Goal: Task Accomplishment & Management: Complete application form

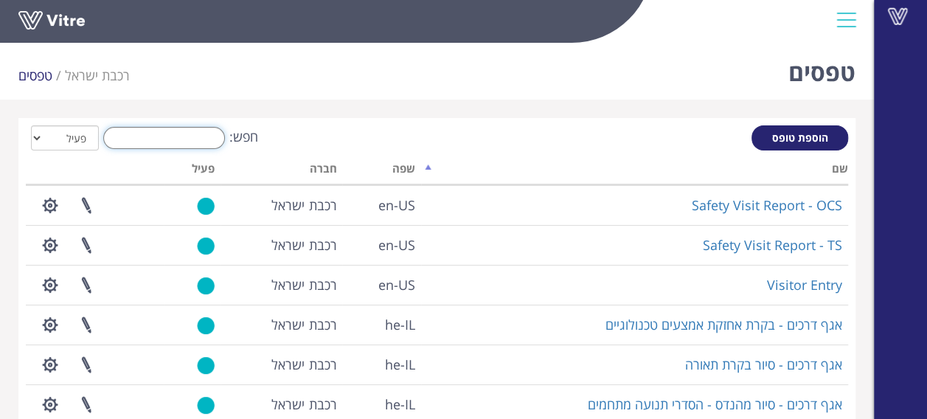
click at [161, 143] on input "חפש:" at bounding box center [164, 138] width 122 height 22
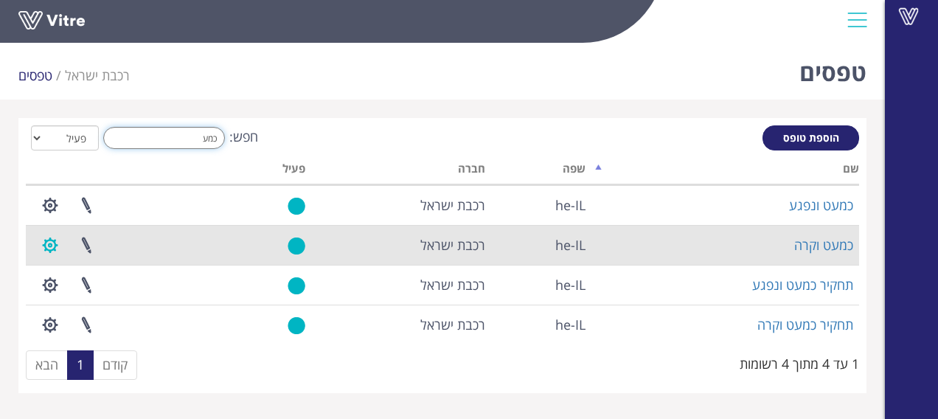
type input "כמע"
click at [53, 246] on button "button" at bounding box center [50, 245] width 37 height 39
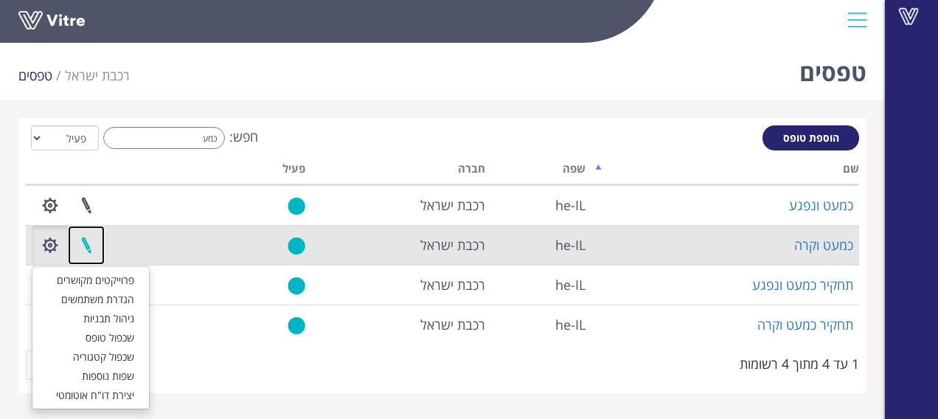
click at [91, 249] on link at bounding box center [86, 245] width 37 height 39
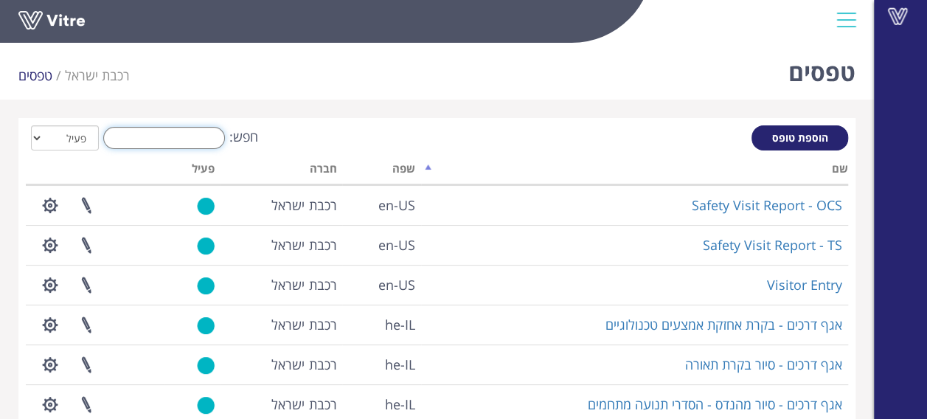
click at [182, 140] on input "חפש:" at bounding box center [164, 138] width 122 height 22
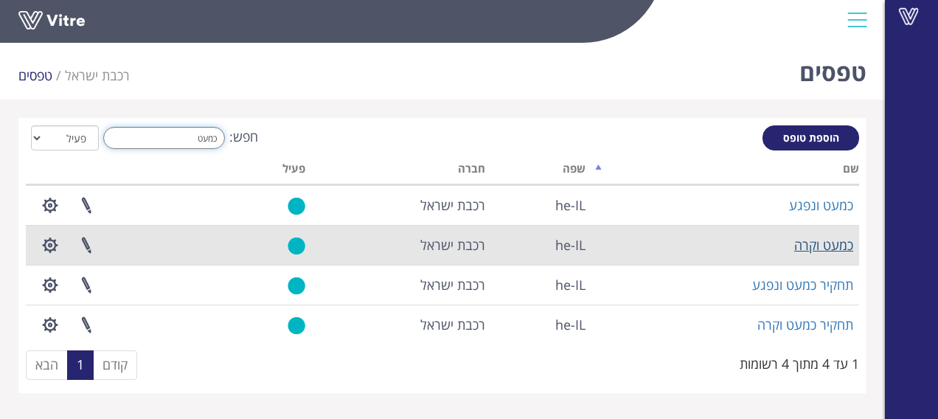
type input "כמעט"
click at [838, 246] on link "כמעט וקרה" at bounding box center [823, 245] width 59 height 18
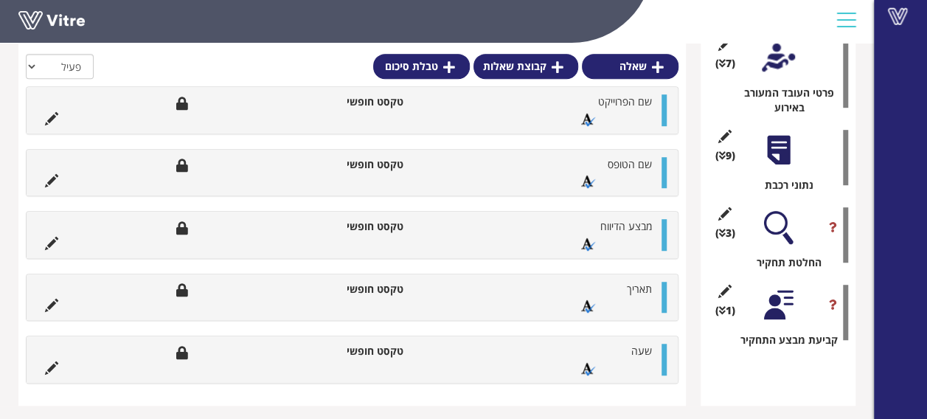
scroll to position [389, 0]
click at [772, 226] on div at bounding box center [778, 225] width 33 height 33
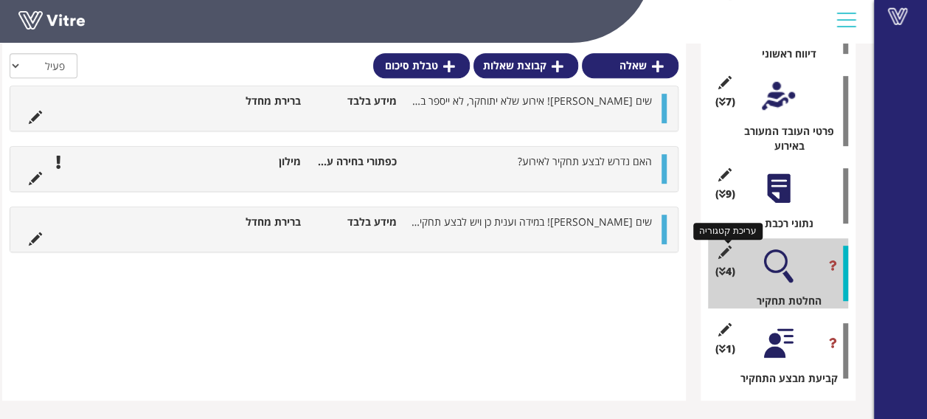
click at [718, 251] on icon at bounding box center [725, 252] width 18 height 13
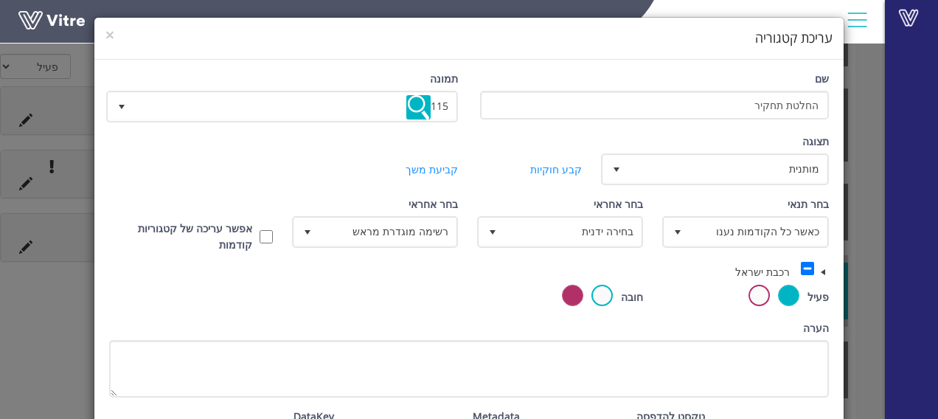
scroll to position [0, 0]
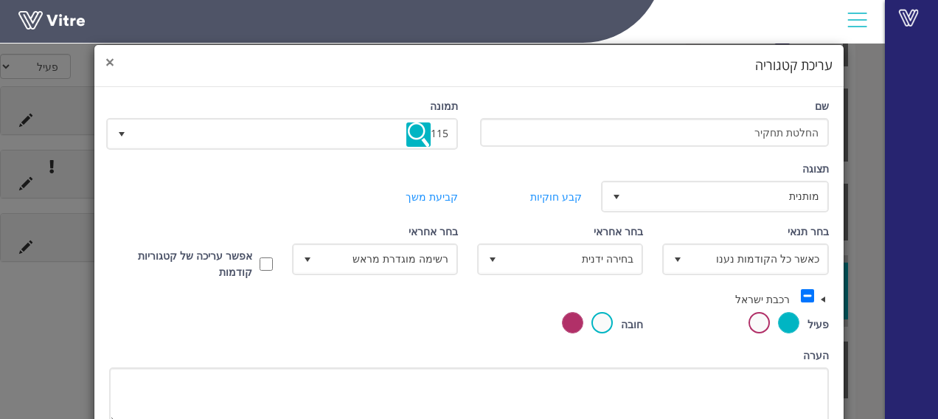
click at [114, 60] on span "×" at bounding box center [109, 62] width 9 height 21
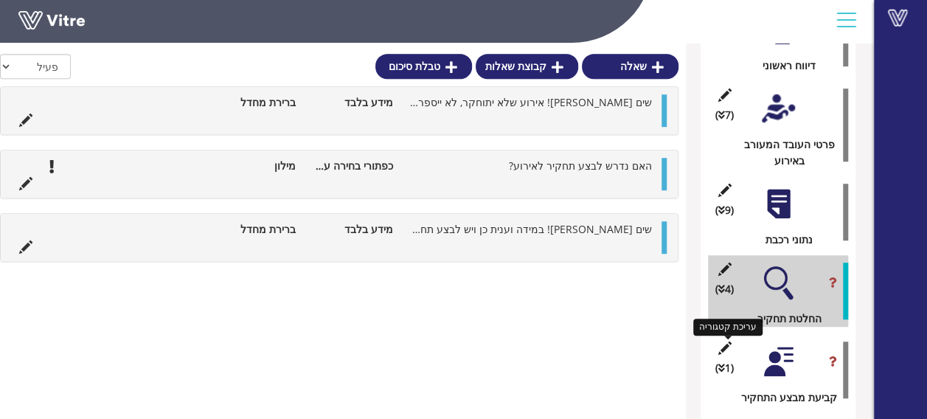
click at [725, 349] on icon at bounding box center [725, 348] width 18 height 13
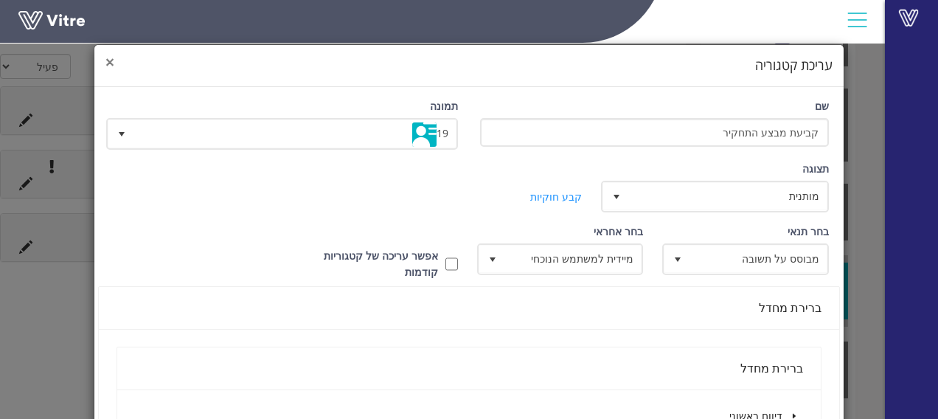
click at [114, 60] on span "×" at bounding box center [109, 62] width 9 height 21
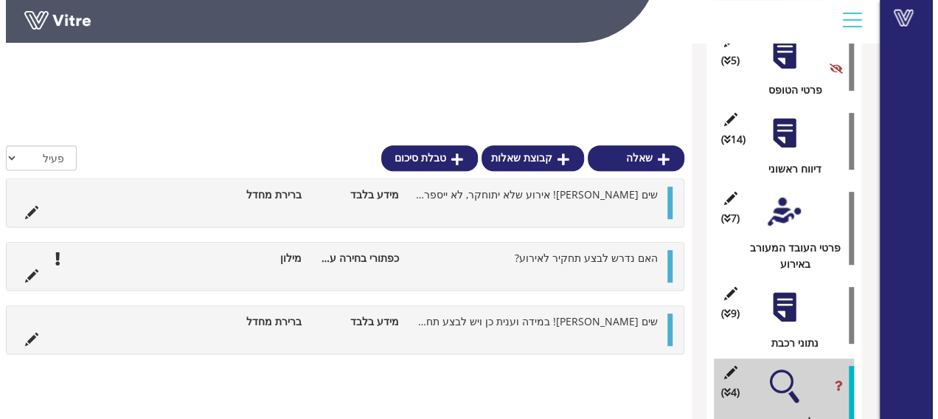
scroll to position [342, 0]
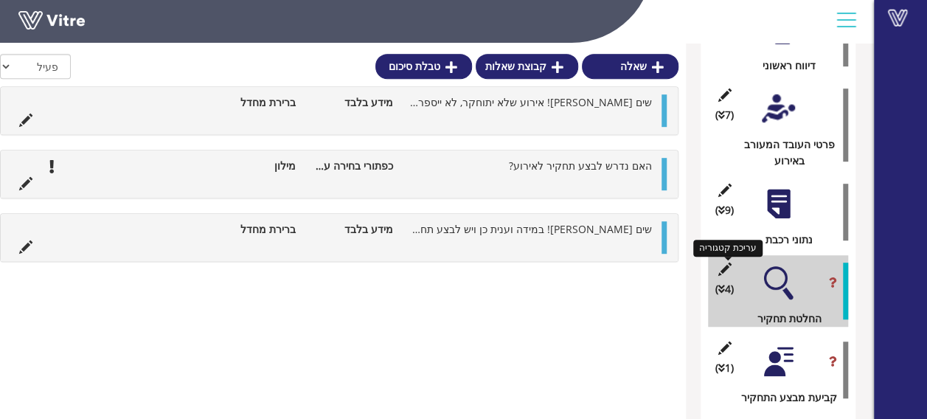
click at [723, 266] on icon at bounding box center [725, 269] width 18 height 13
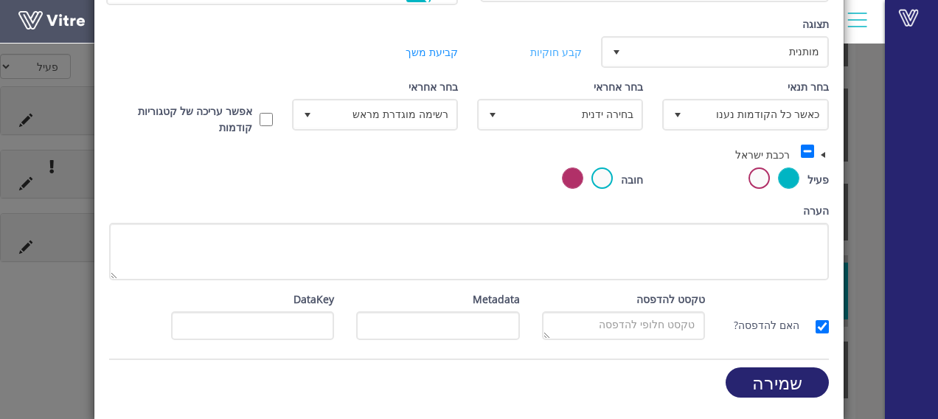
scroll to position [0, 0]
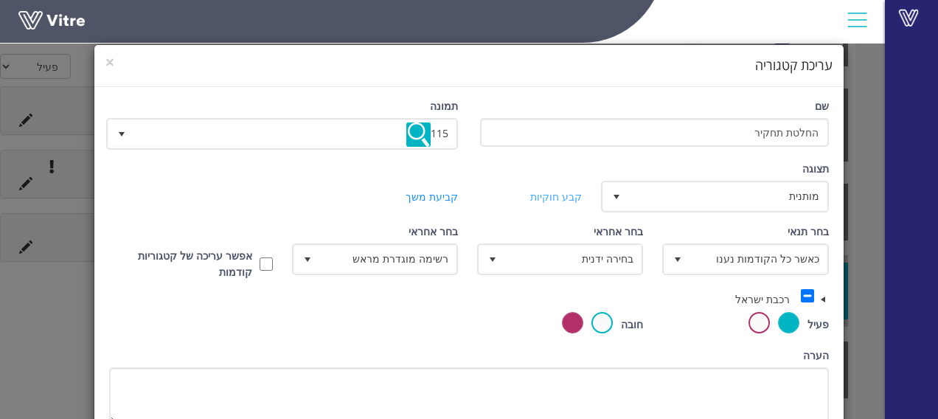
click at [561, 201] on link "קבע חוקיות" at bounding box center [556, 197] width 52 height 14
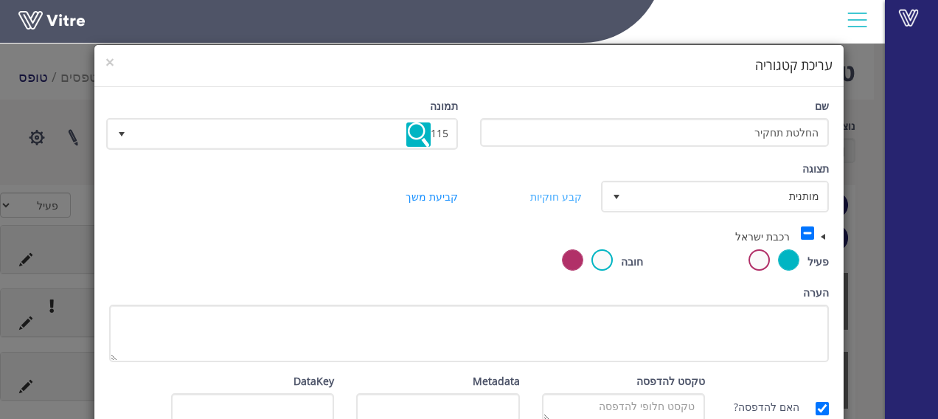
click at [561, 201] on link "קבע חוקיות" at bounding box center [556, 197] width 52 height 14
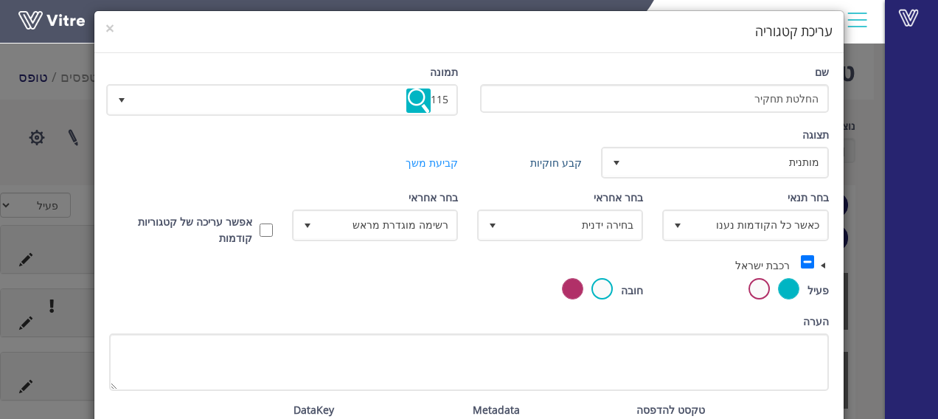
scroll to position [33, 0]
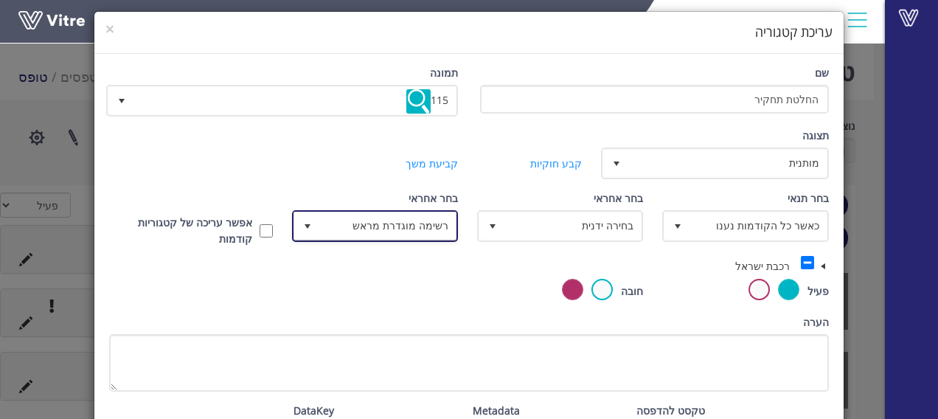
click at [376, 234] on span "רשימה מוגדרת מראש" at bounding box center [388, 225] width 136 height 27
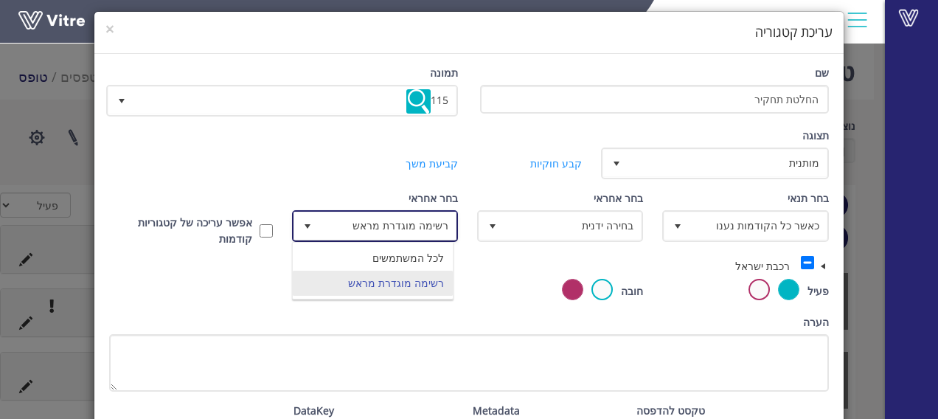
click at [378, 285] on li "רשימה מוגדרת מראש" at bounding box center [373, 283] width 160 height 25
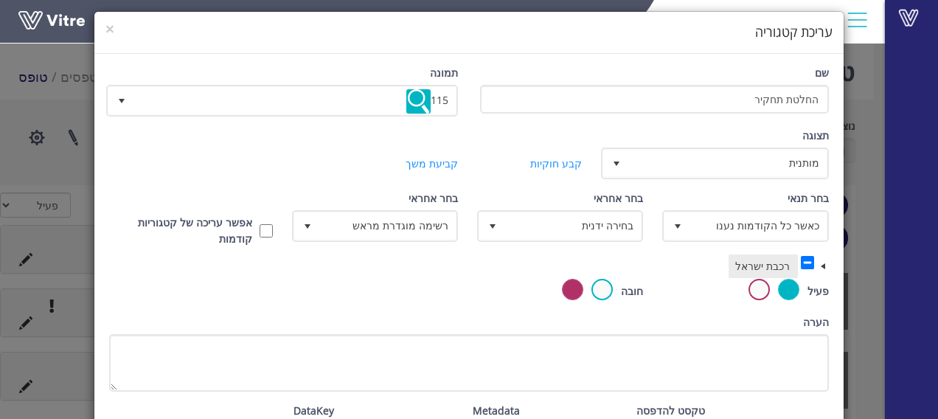
click at [825, 264] on span at bounding box center [823, 266] width 12 height 12
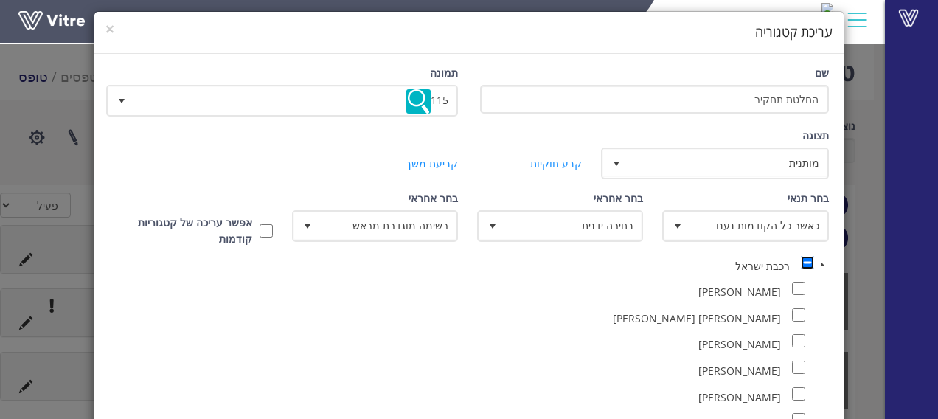
click at [814, 264] on input "checkbox" at bounding box center [807, 262] width 13 height 13
checkbox input "true"
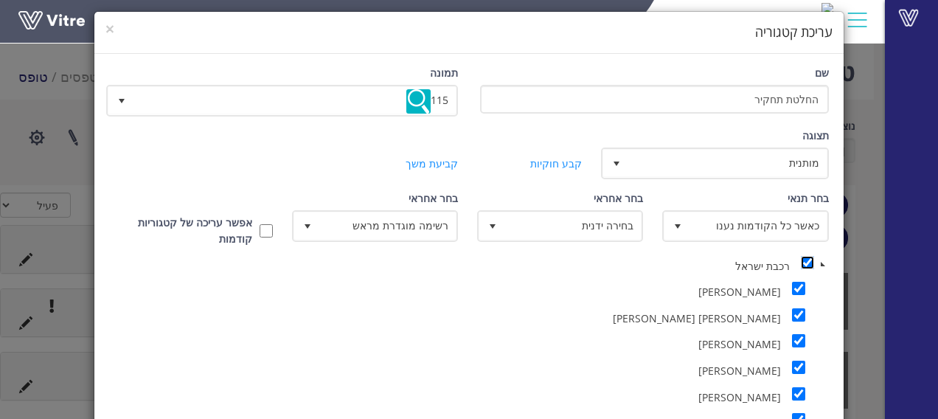
checkbox input "true"
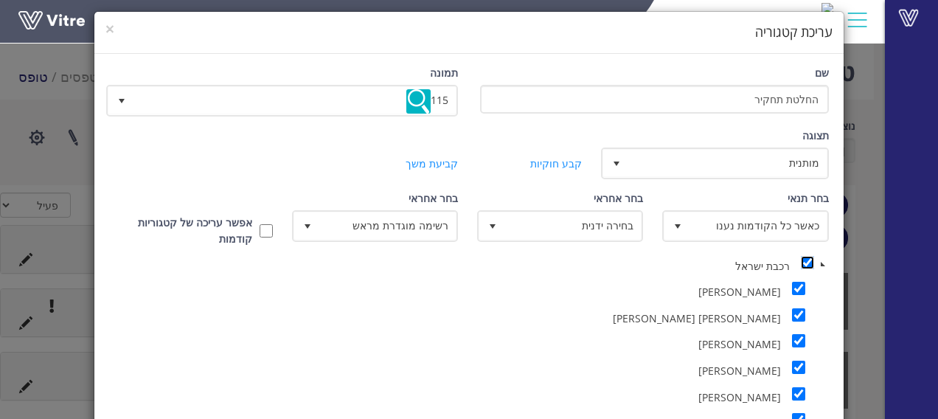
checkbox input "true"
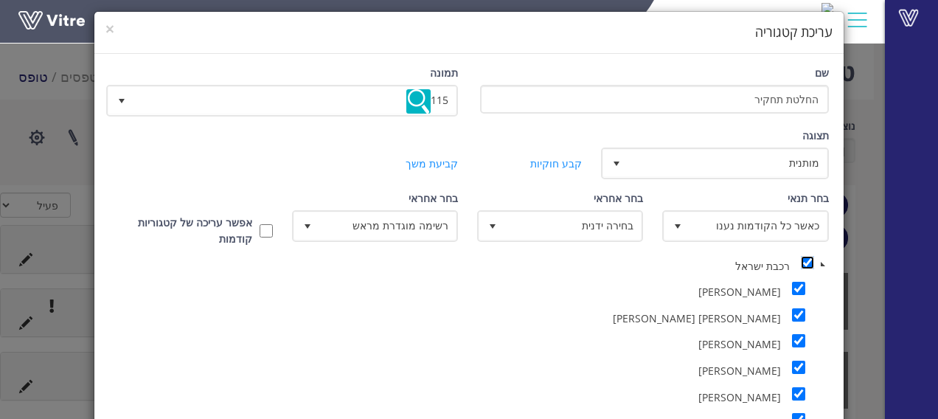
checkbox input "true"
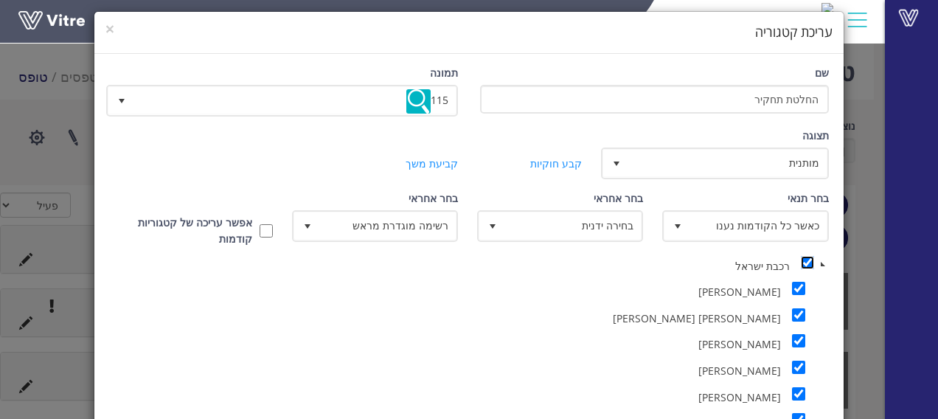
checkbox input "true"
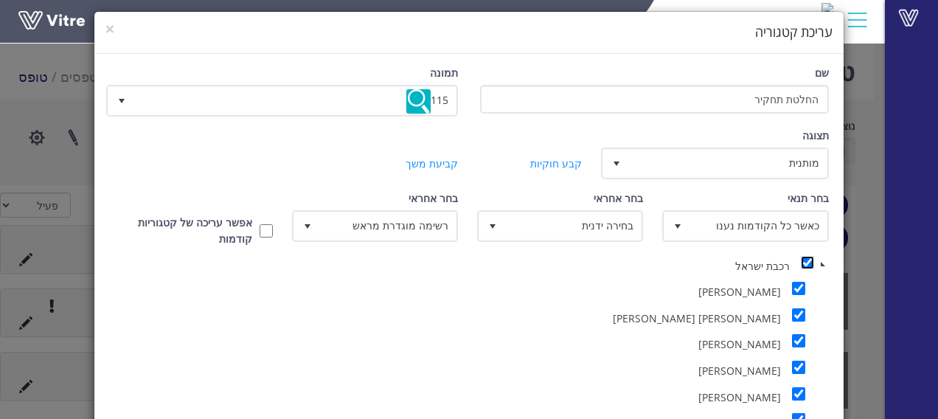
checkbox input "true"
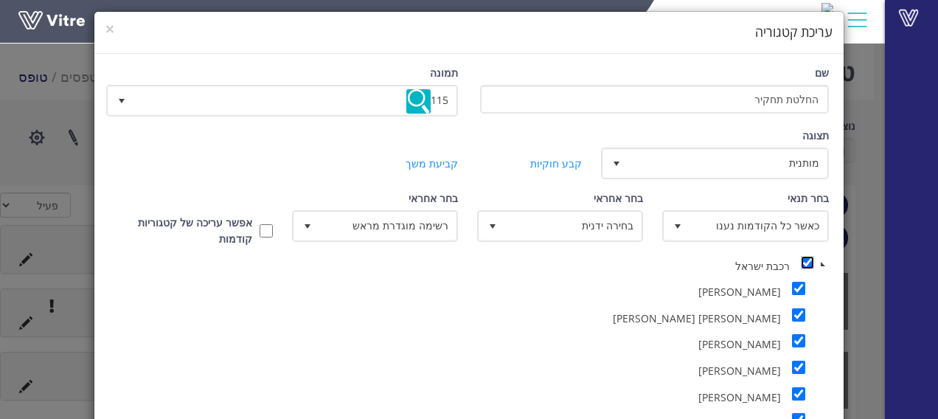
checkbox input "true"
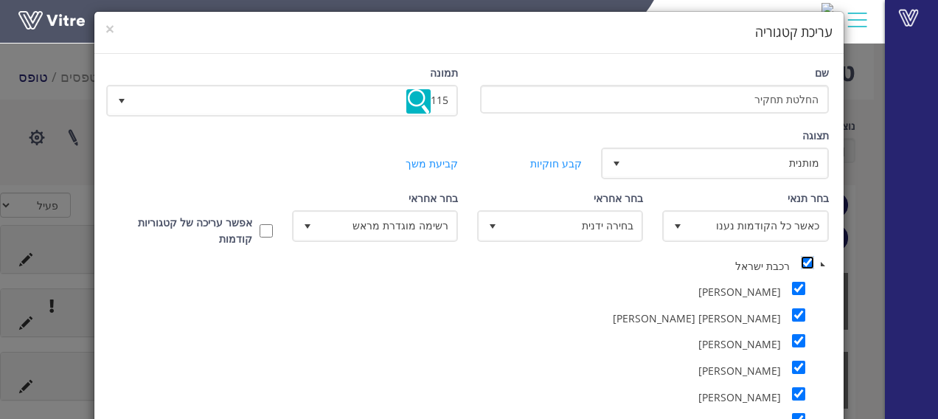
checkbox input "true"
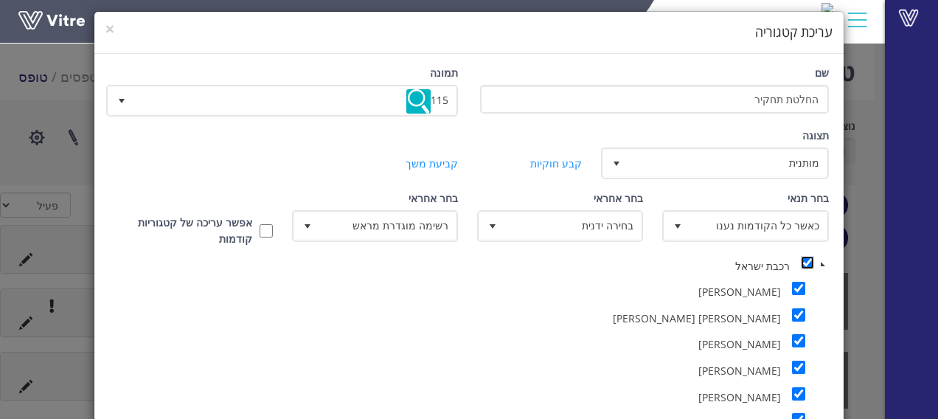
checkbox input "true"
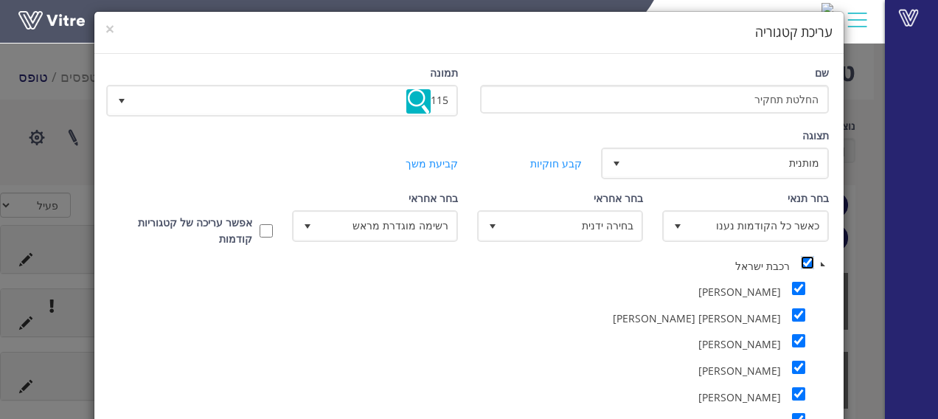
checkbox input "true"
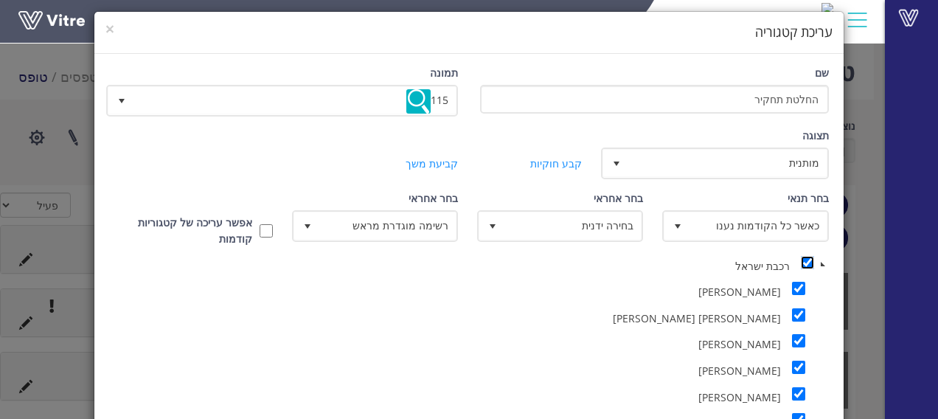
checkbox input "true"
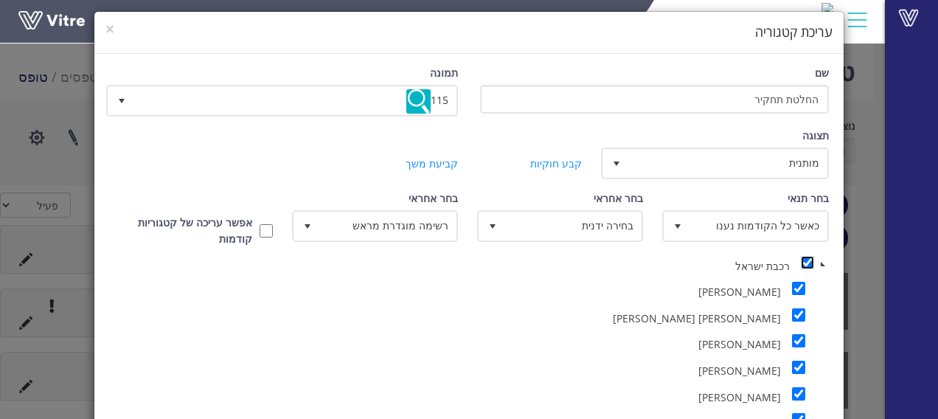
checkbox input "true"
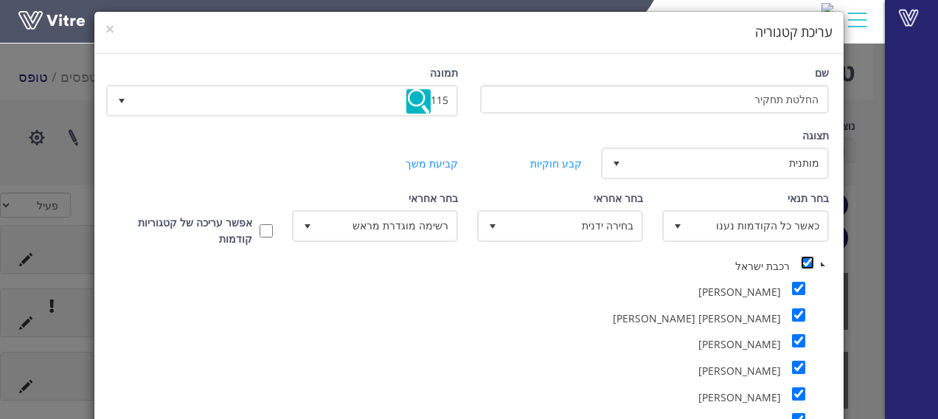
checkbox input "true"
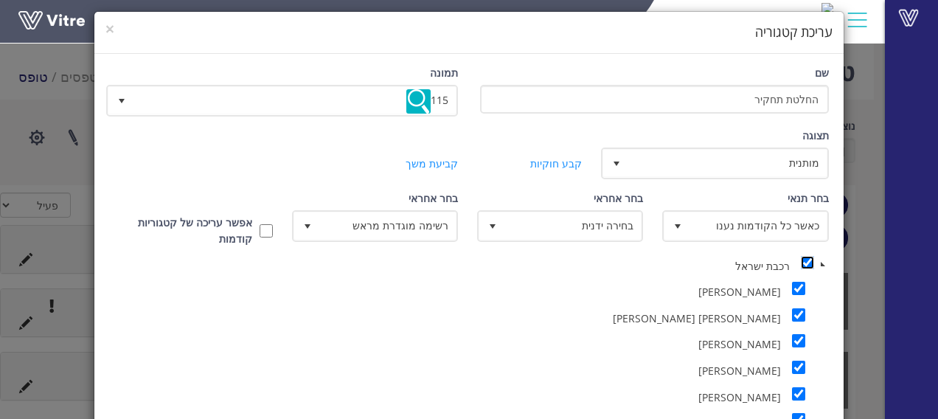
checkbox input "true"
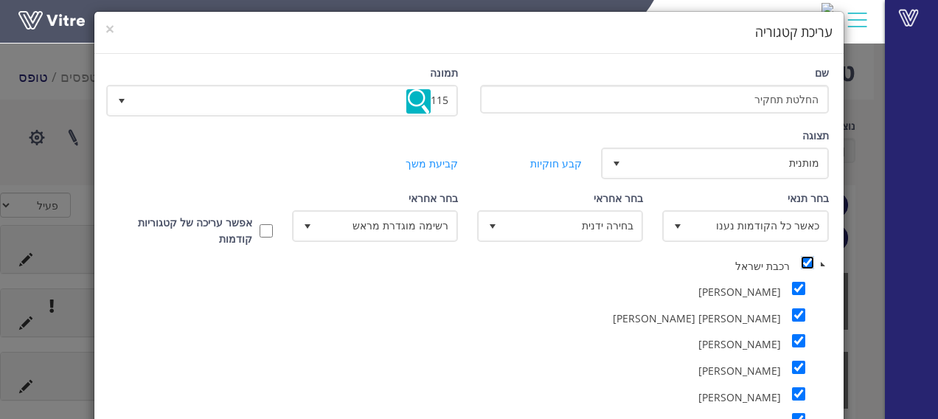
checkbox input "true"
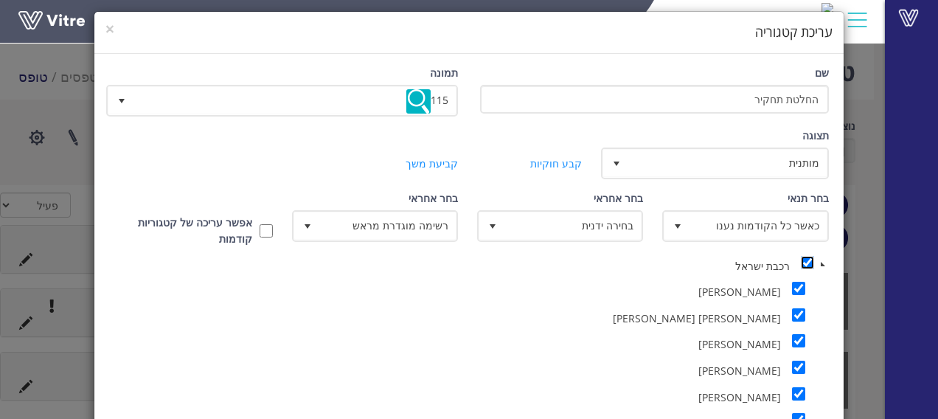
checkbox input "true"
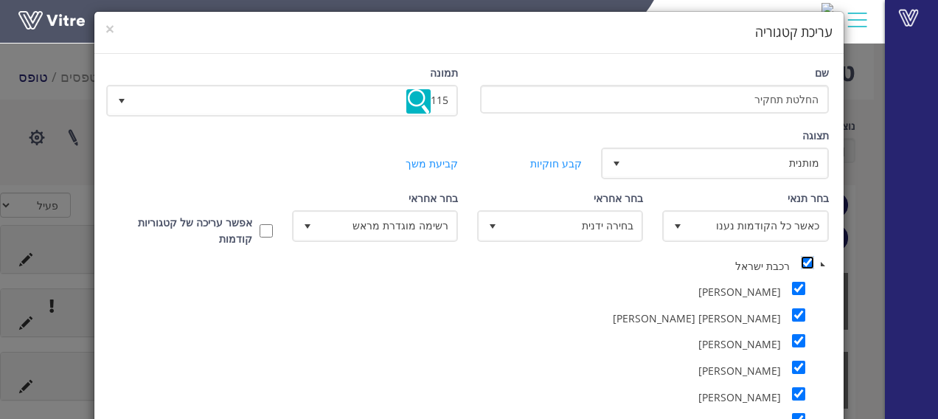
checkbox input "true"
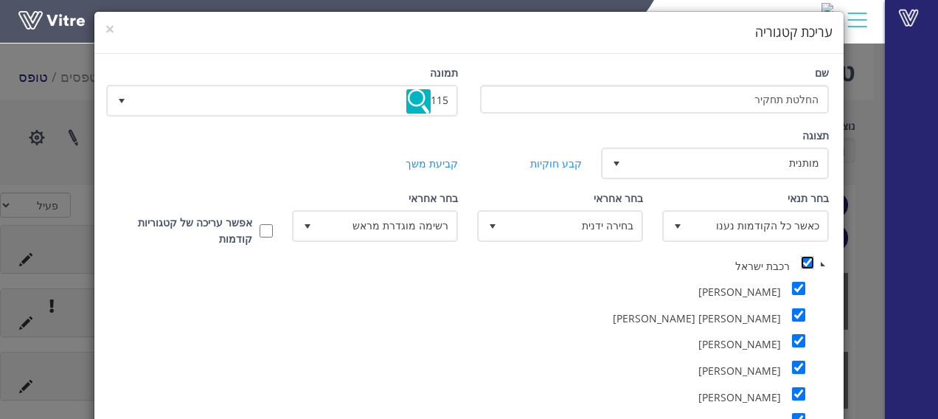
checkbox input "true"
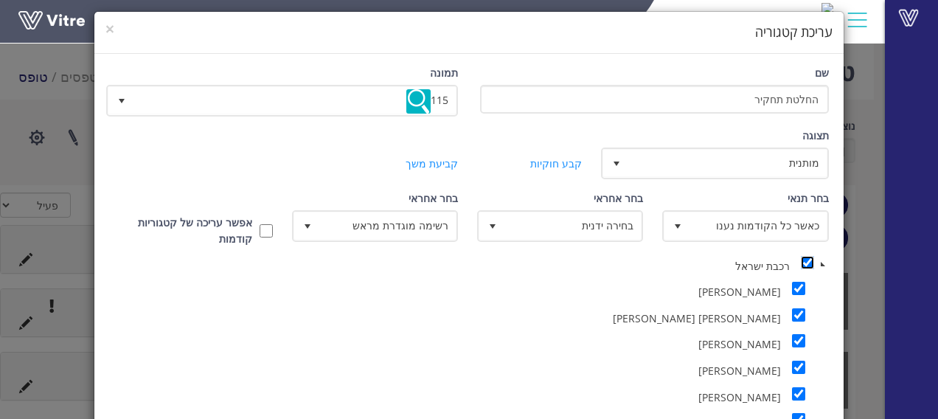
checkbox input "true"
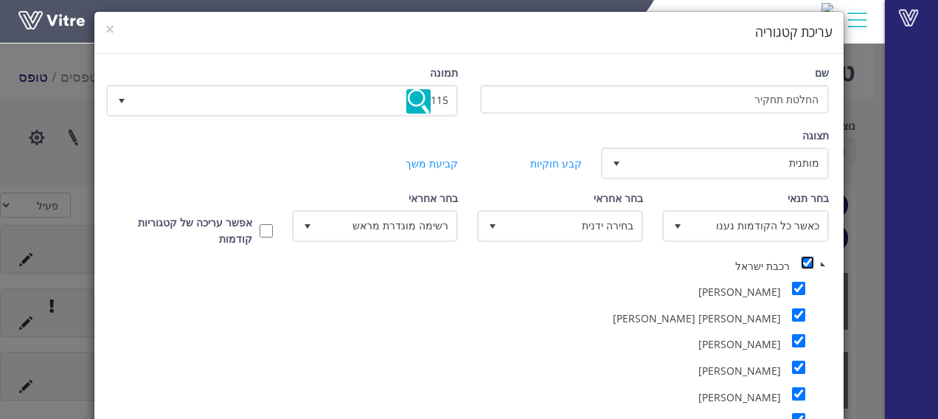
checkbox input "true"
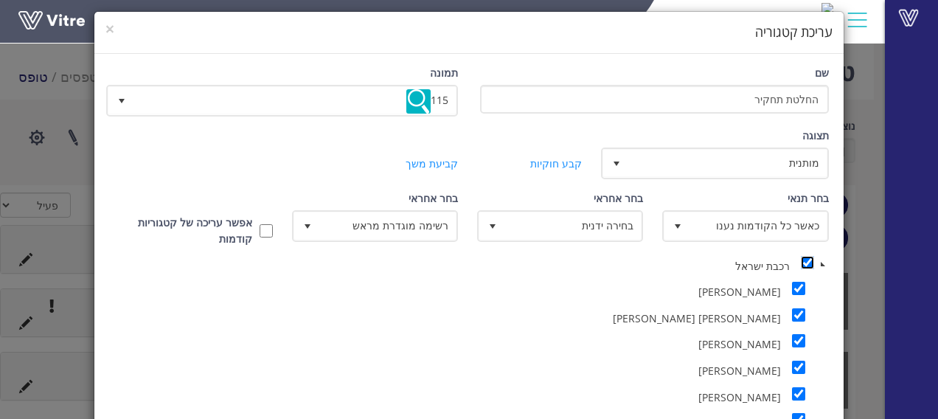
checkbox input "true"
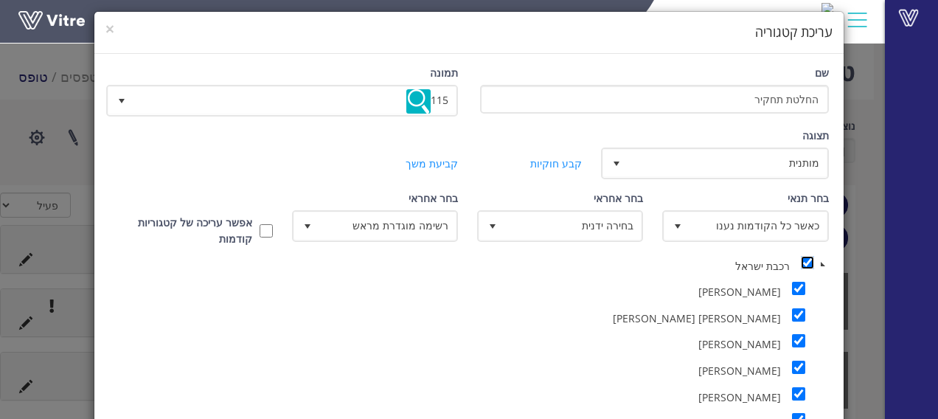
checkbox input "true"
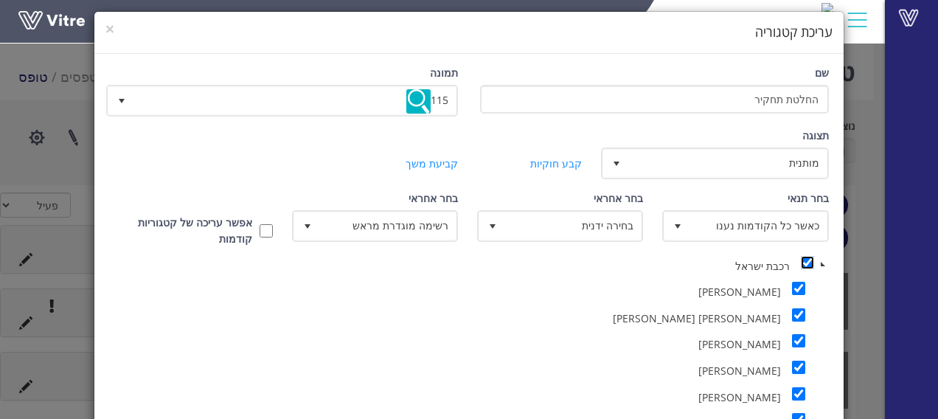
checkbox input "true"
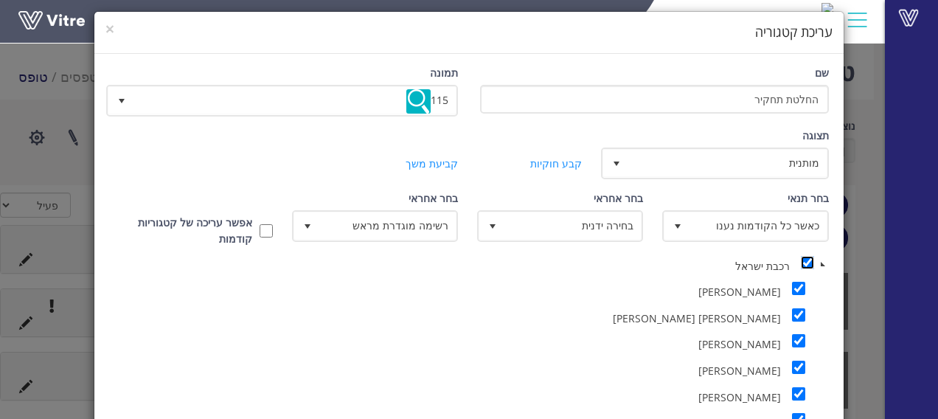
checkbox input "true"
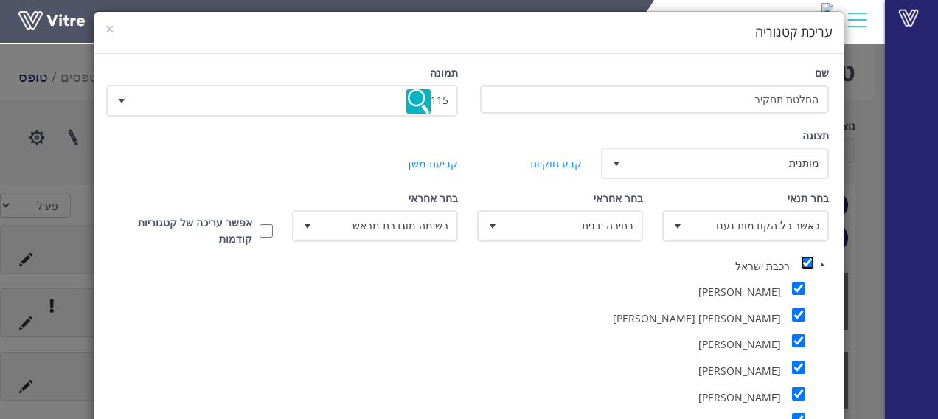
checkbox input "true"
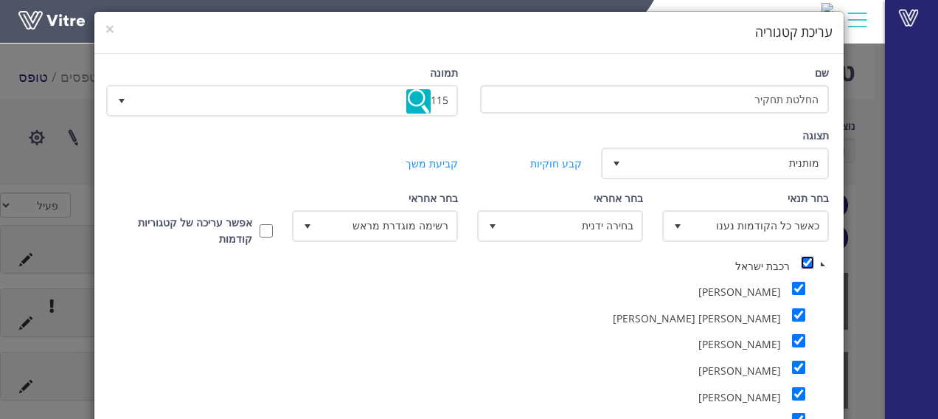
checkbox input "true"
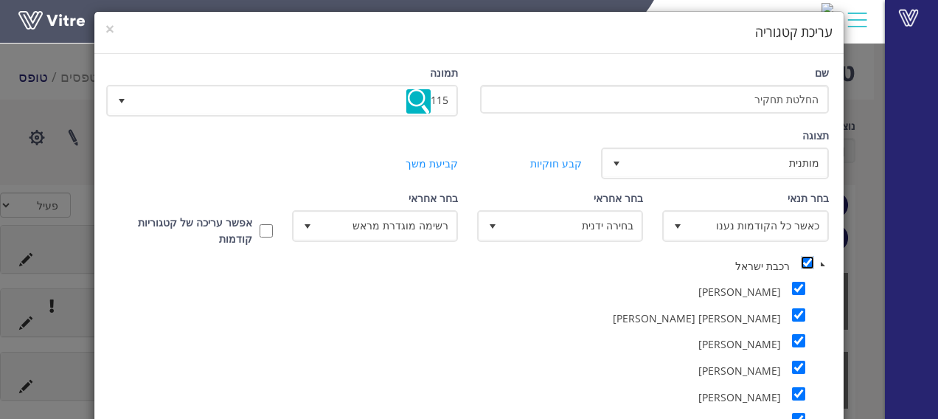
checkbox input "true"
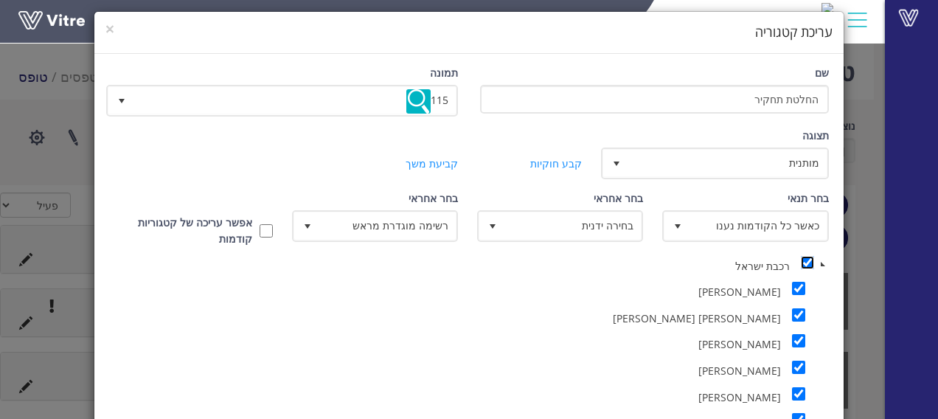
checkbox input "true"
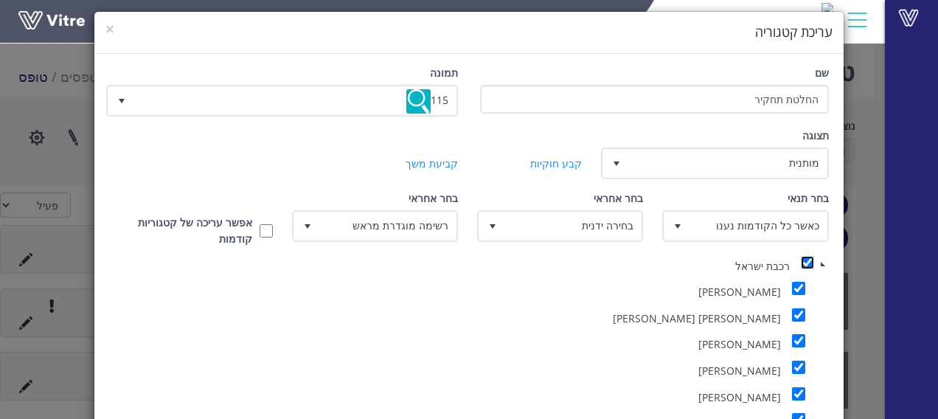
checkbox input "true"
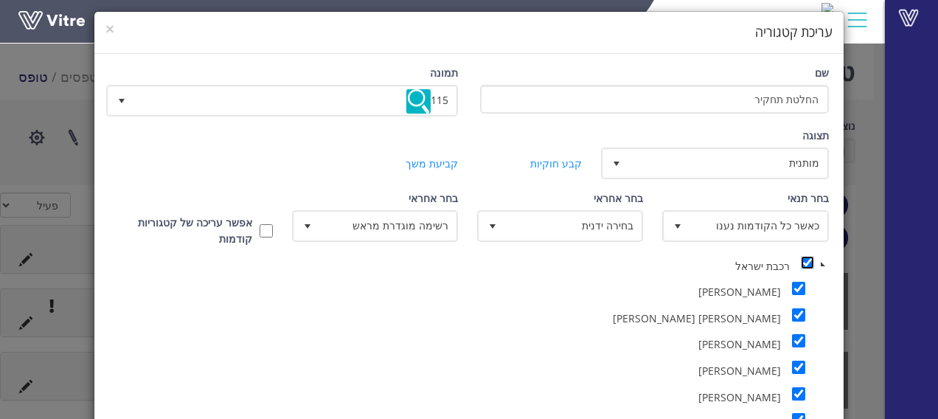
checkbox input "true"
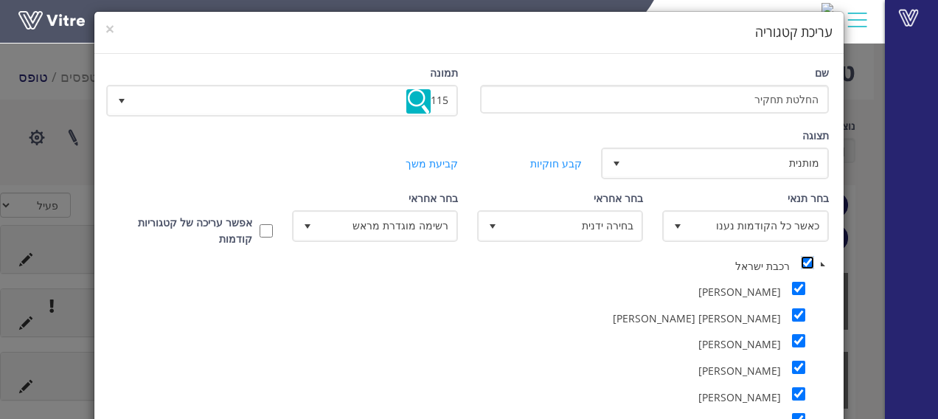
checkbox input "true"
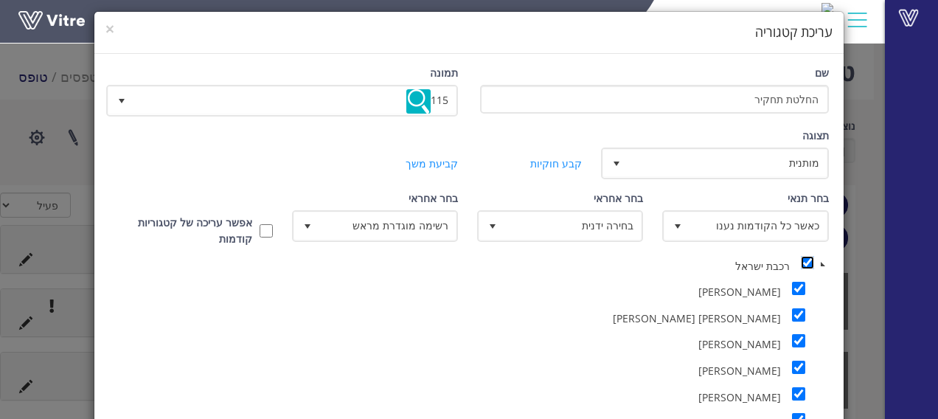
checkbox input "true"
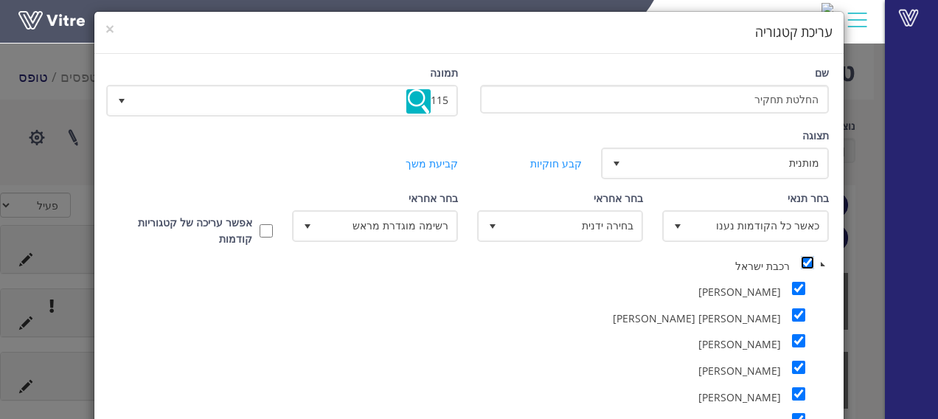
checkbox input "true"
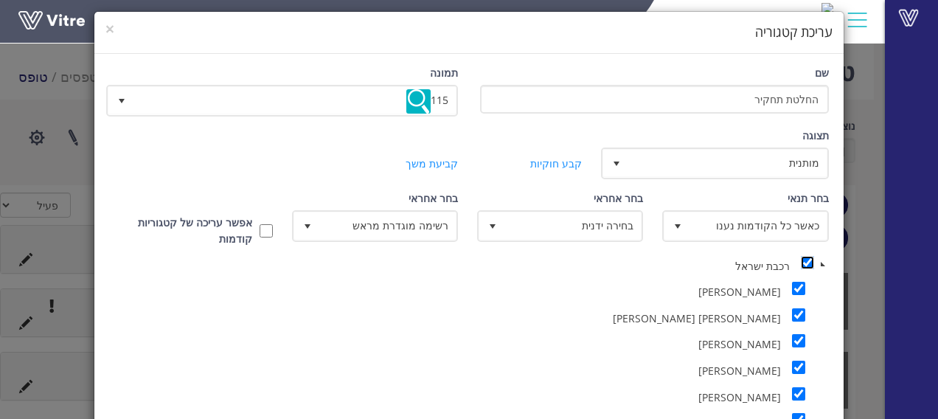
checkbox input "true"
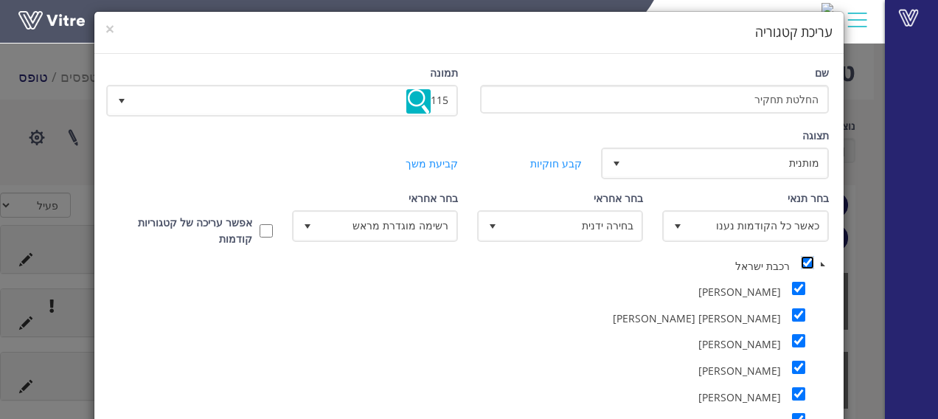
checkbox input "true"
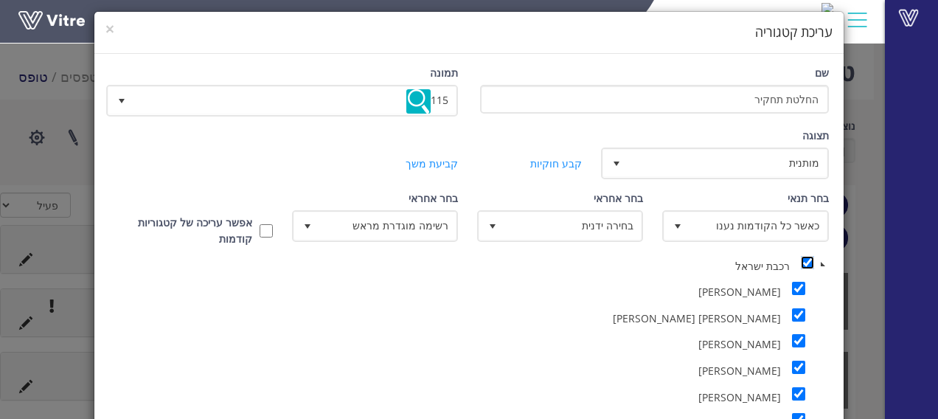
checkbox input "true"
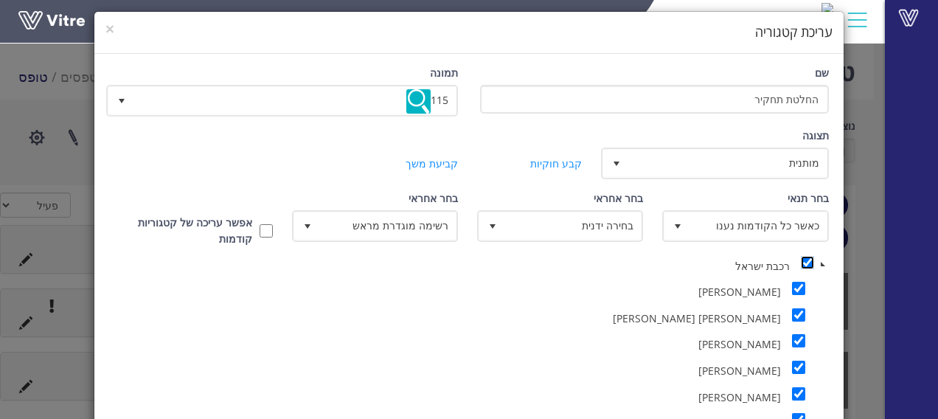
checkbox input "true"
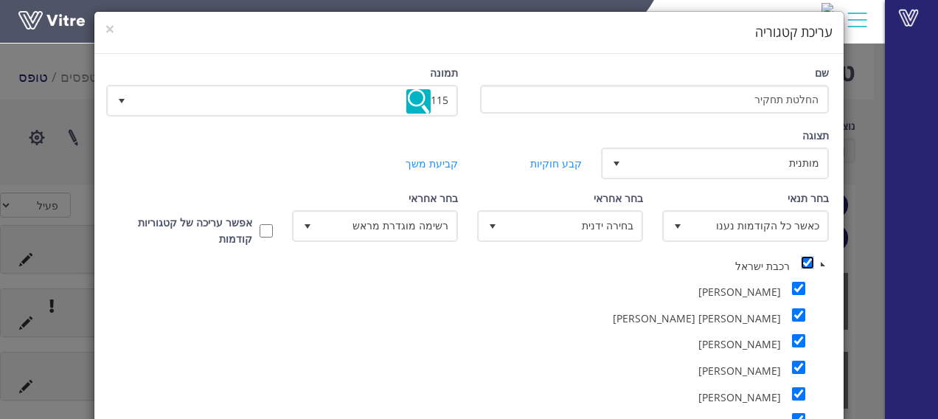
checkbox input "true"
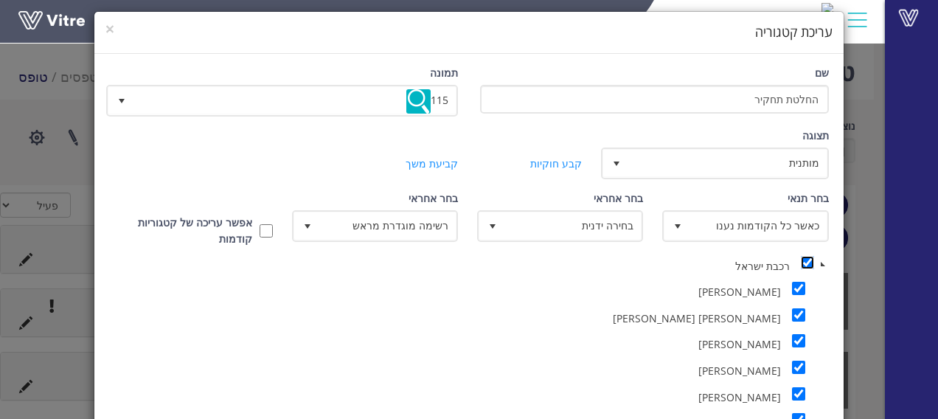
checkbox input "true"
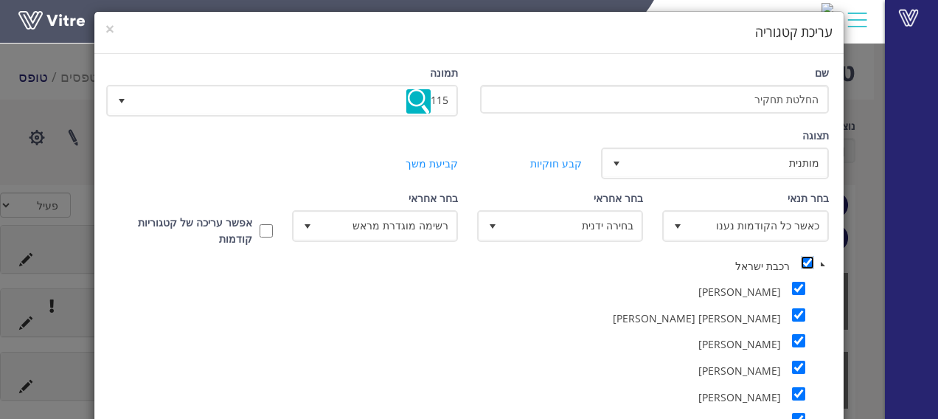
checkbox input "true"
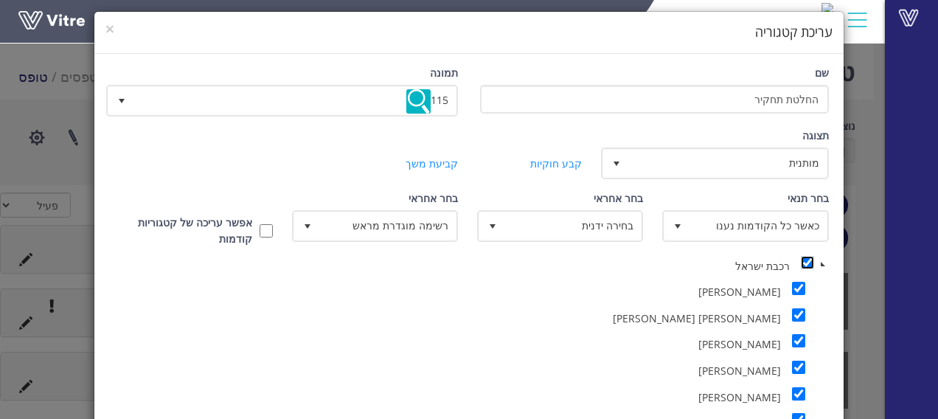
checkbox input "true"
click at [814, 264] on input "checkbox" at bounding box center [807, 262] width 13 height 13
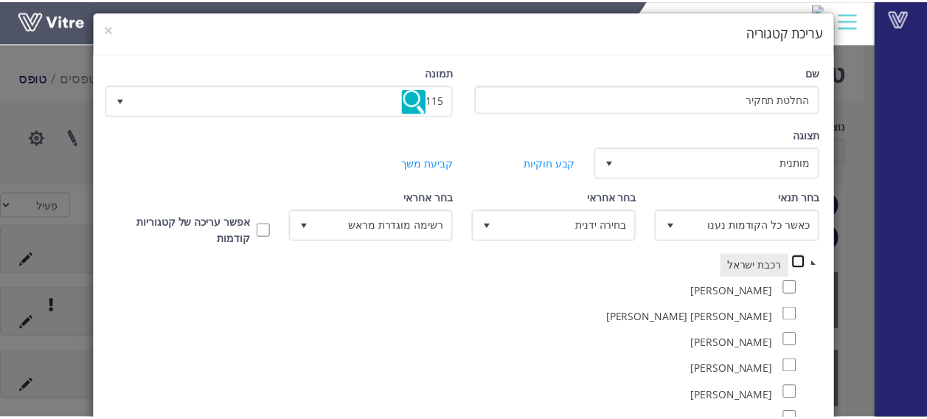
scroll to position [0, 0]
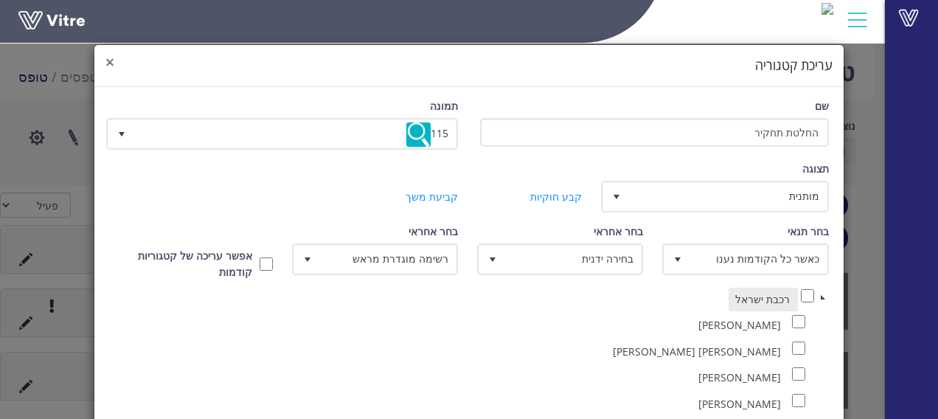
click at [114, 63] on span "×" at bounding box center [109, 62] width 9 height 21
